Goal: Task Accomplishment & Management: Use online tool/utility

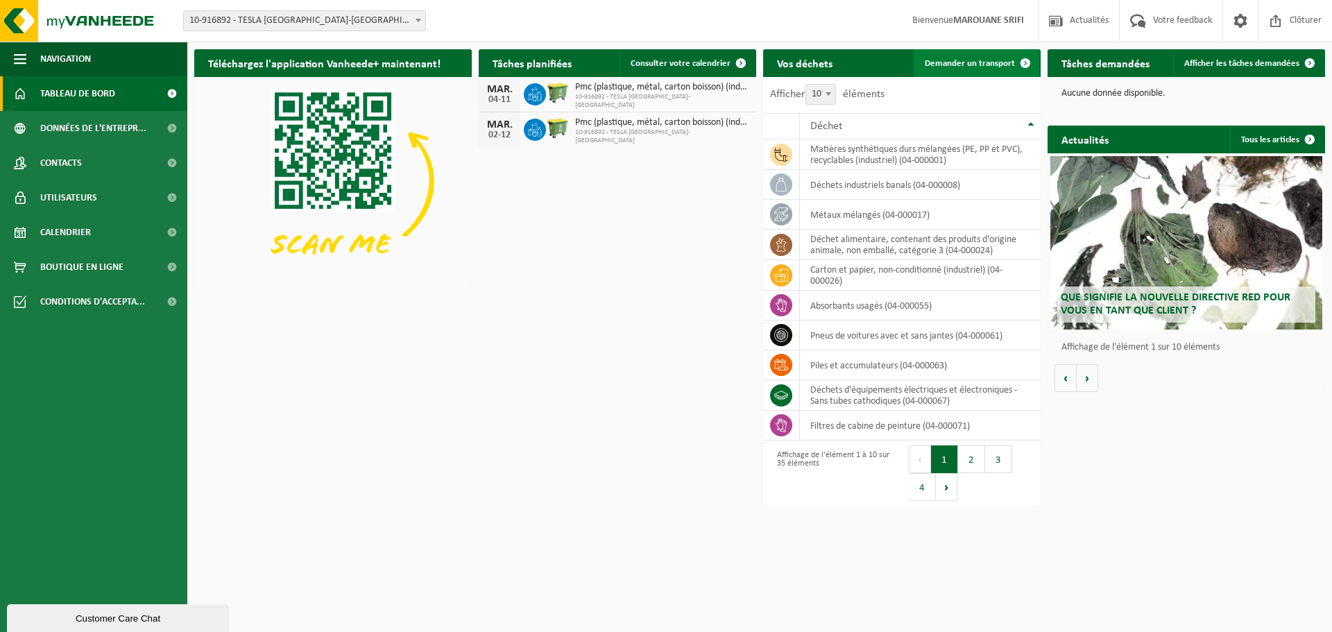
click at [994, 69] on link "Demander un transport" at bounding box center [977, 63] width 126 height 28
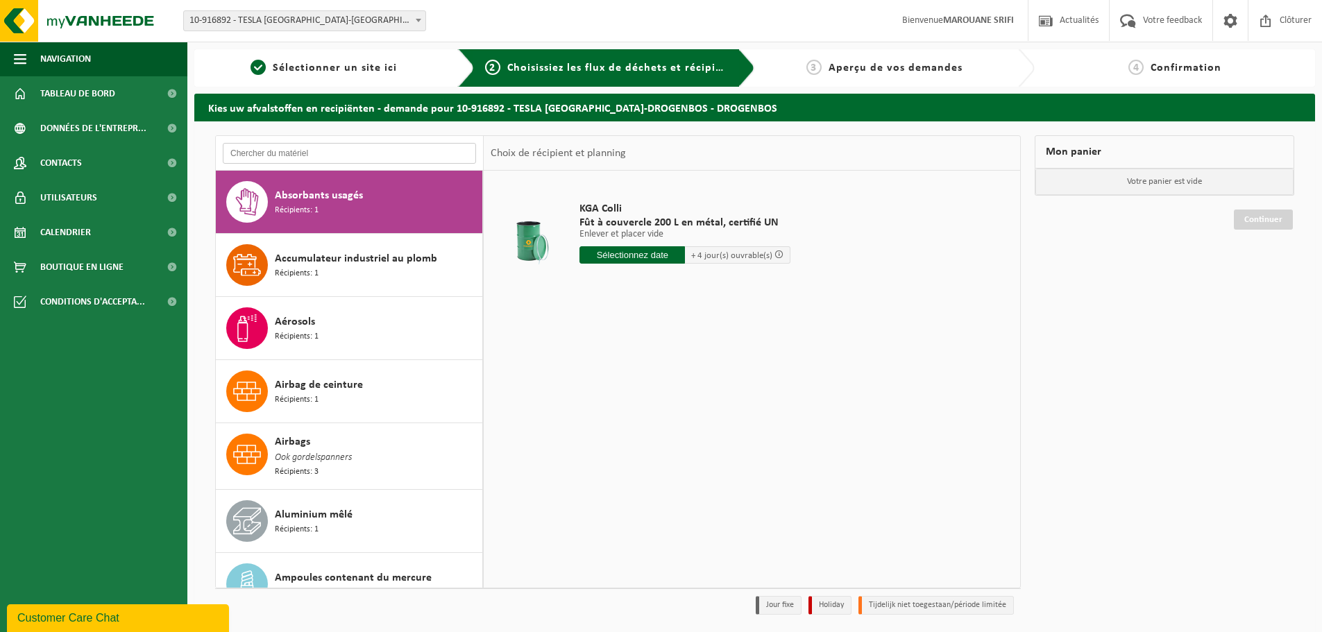
click at [397, 147] on input "text" at bounding box center [349, 153] width 253 height 21
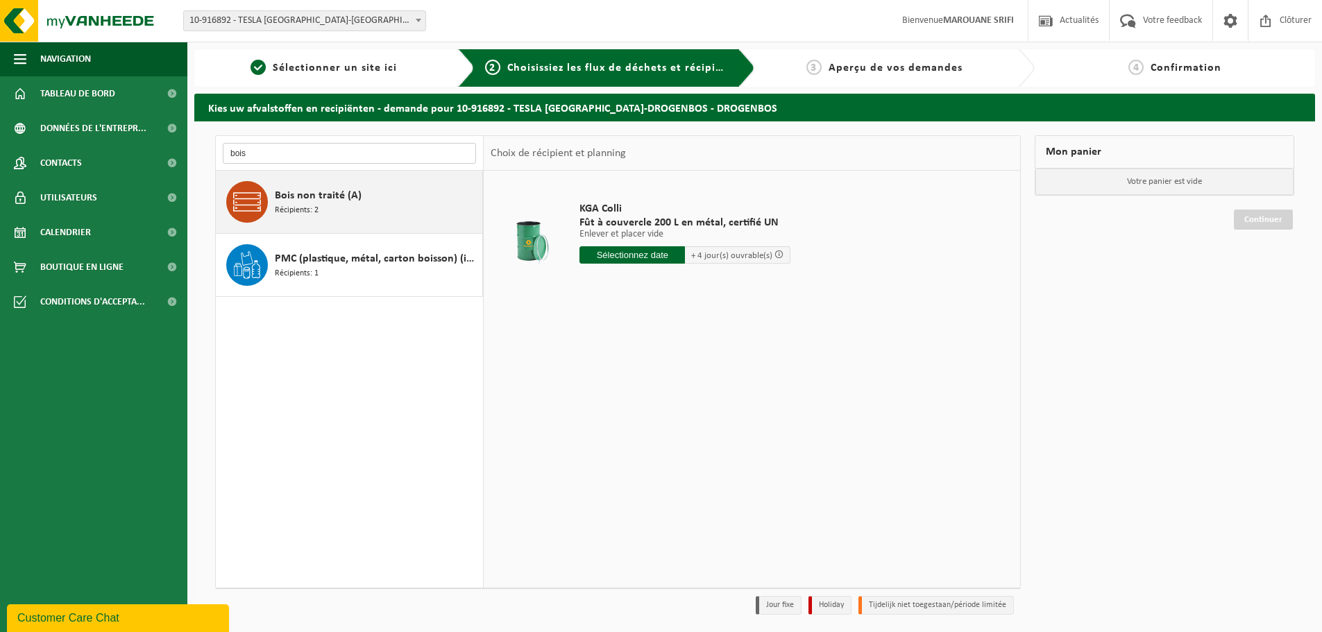
type input "bois"
click at [382, 214] on div "Bois non traité (A) Récipients: 2" at bounding box center [377, 202] width 204 height 42
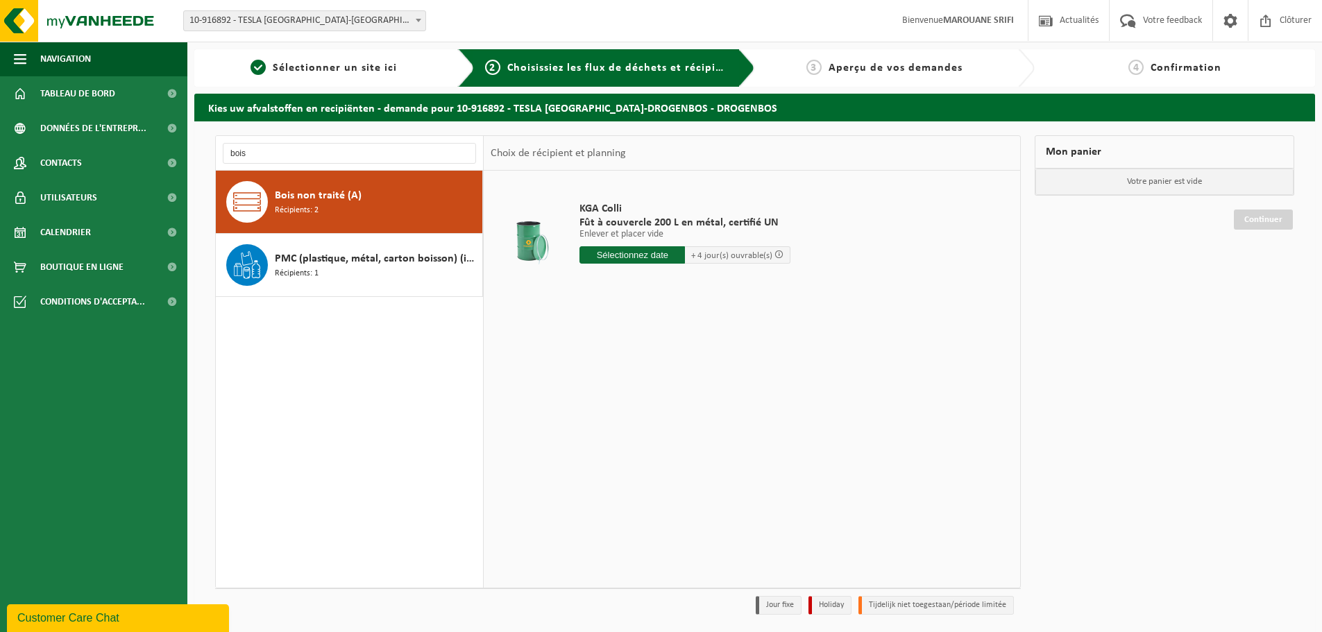
click at [387, 212] on div "Bois non traité (A) Récipients: 2" at bounding box center [377, 202] width 204 height 42
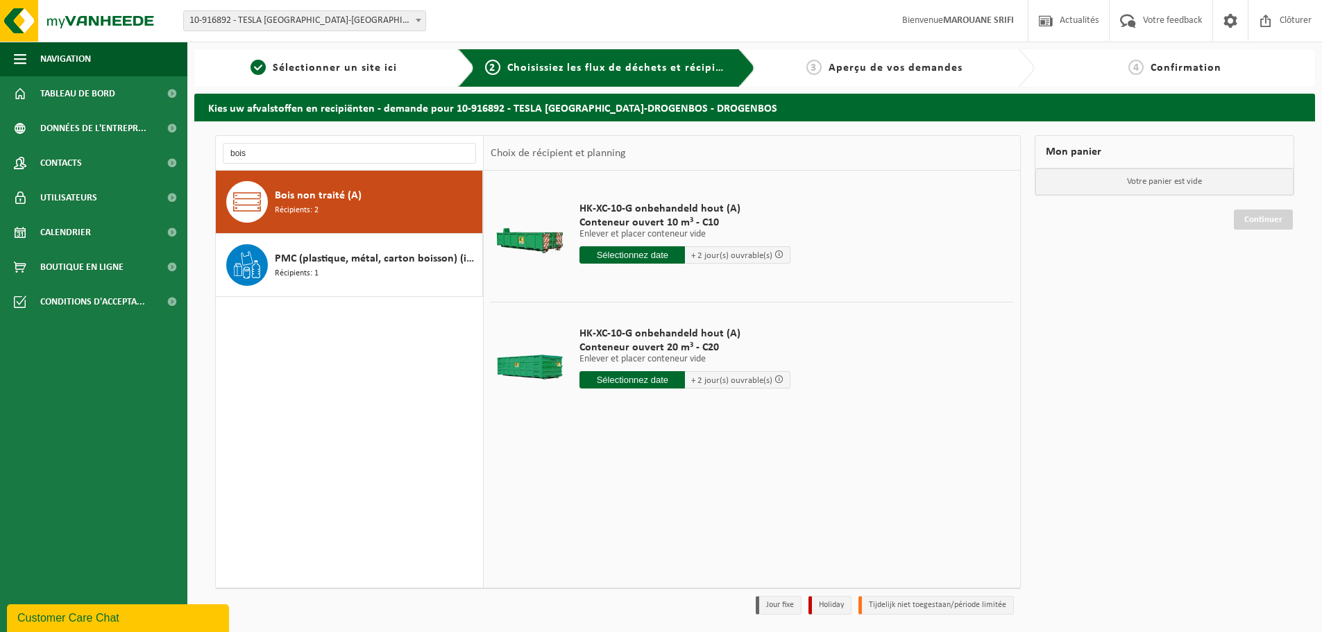
click at [649, 382] on input "text" at bounding box center [631, 379] width 105 height 17
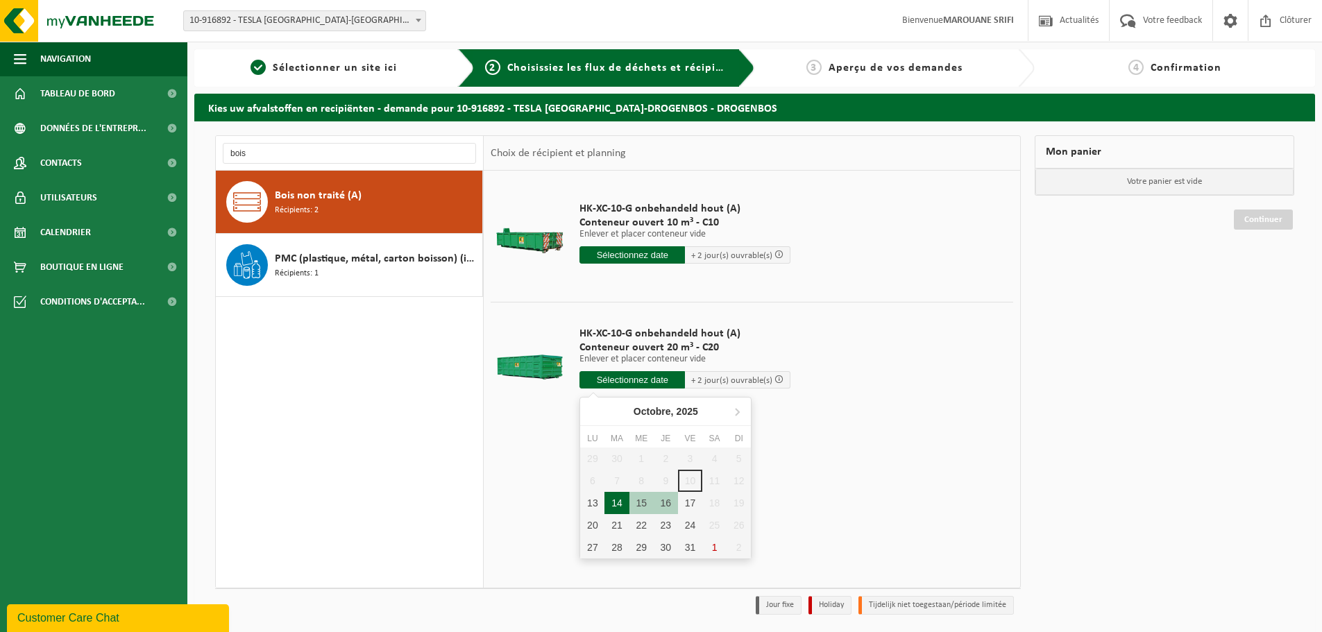
click at [624, 507] on div "14" at bounding box center [616, 503] width 24 height 22
type input "à partir de 2025-10-14"
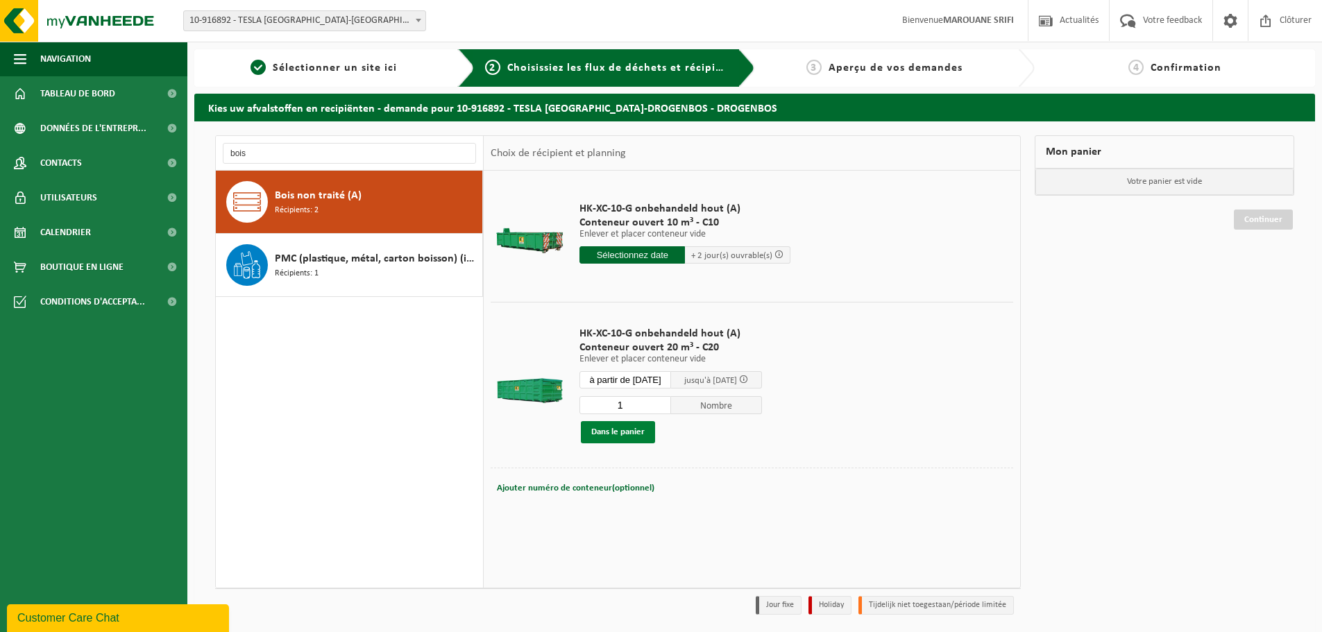
click at [621, 429] on button "Dans le panier" at bounding box center [618, 432] width 74 height 22
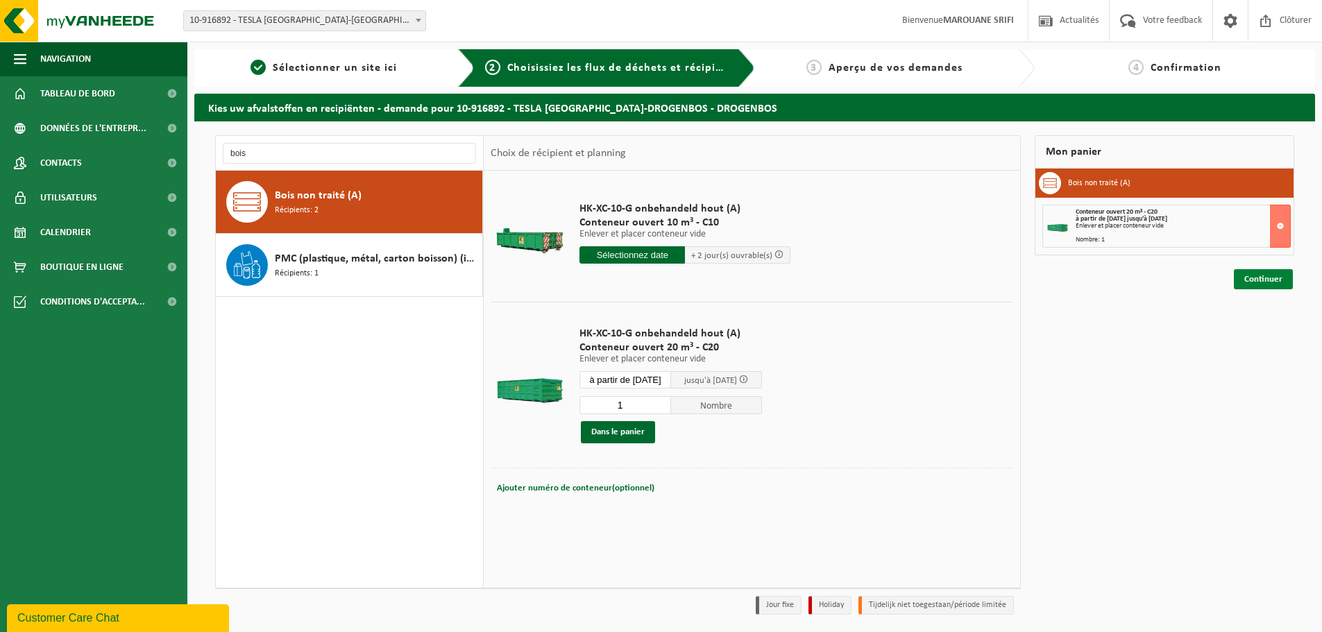
click at [1257, 280] on link "Continuer" at bounding box center [1263, 279] width 59 height 20
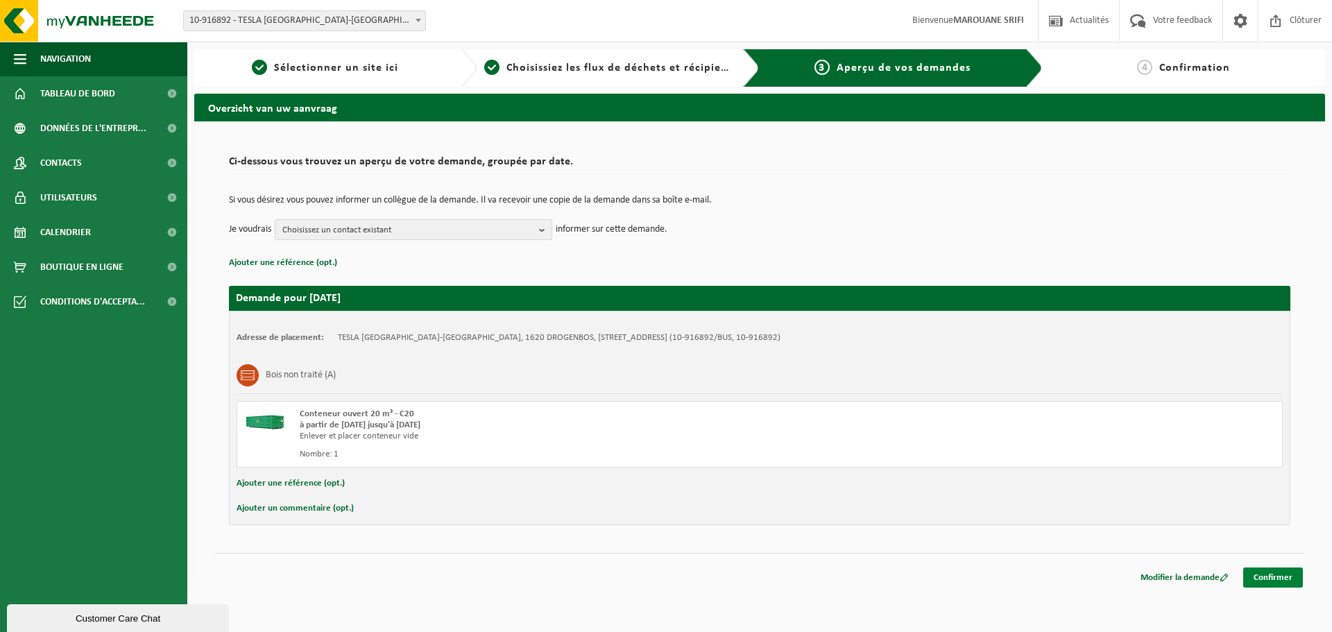
click at [1264, 575] on link "Confirmer" at bounding box center [1273, 578] width 60 height 20
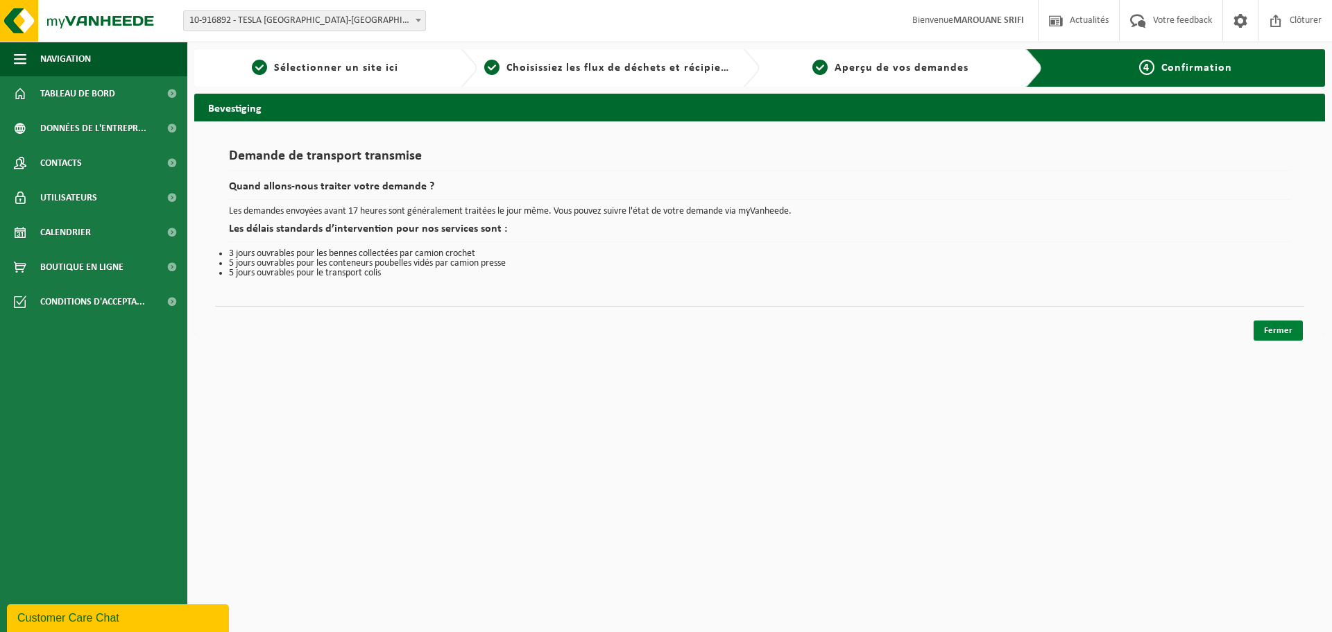
click at [1274, 325] on link "Fermer" at bounding box center [1278, 331] width 49 height 20
